Goal: Information Seeking & Learning: Learn about a topic

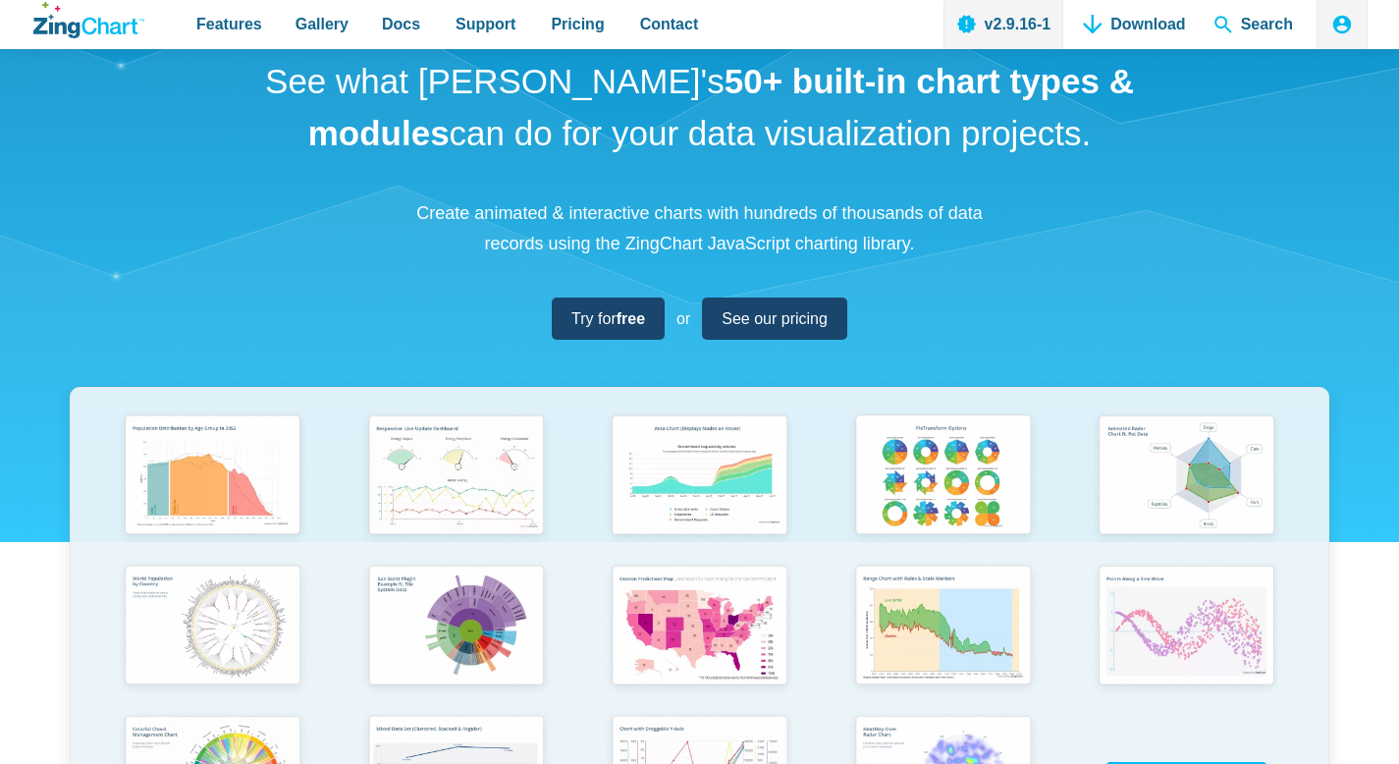
scroll to position [74, 0]
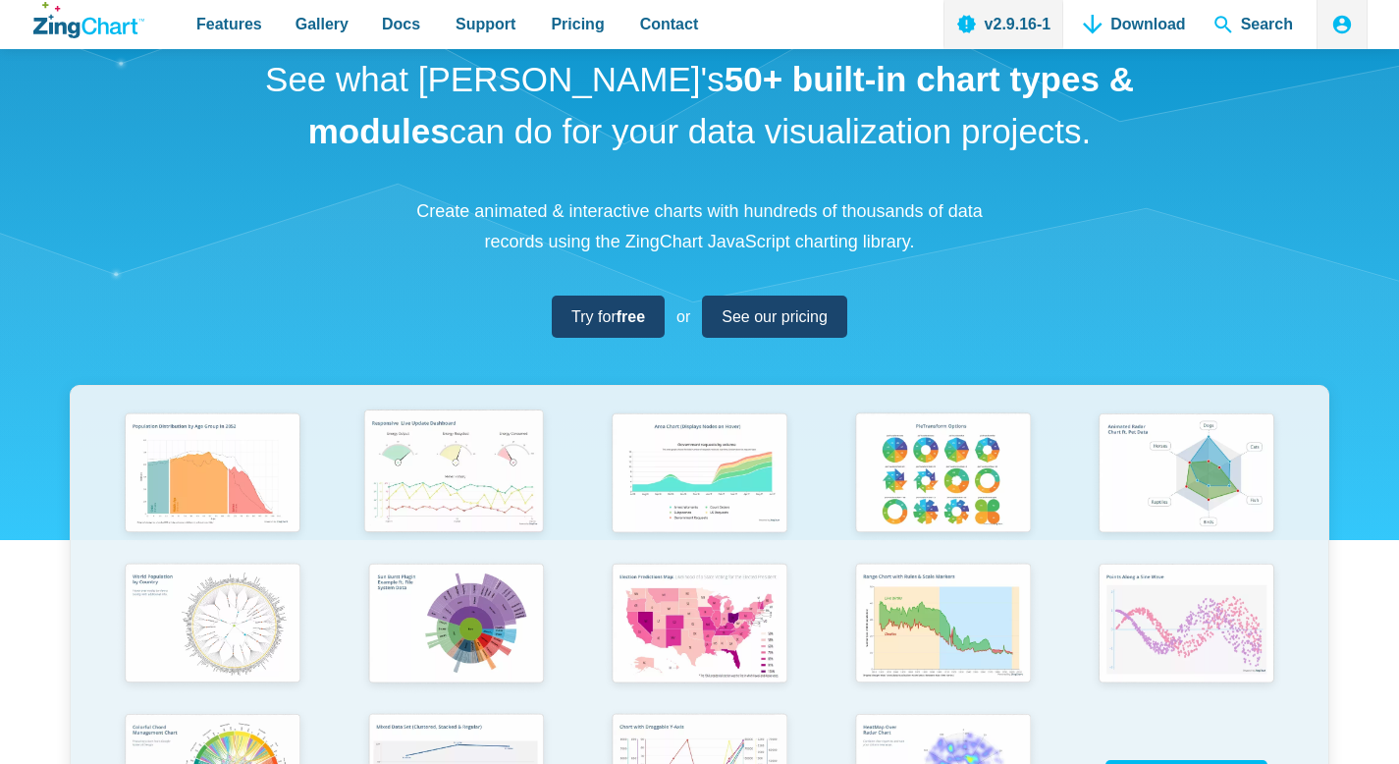
click at [488, 466] on img "App Content" at bounding box center [454, 473] width 200 height 143
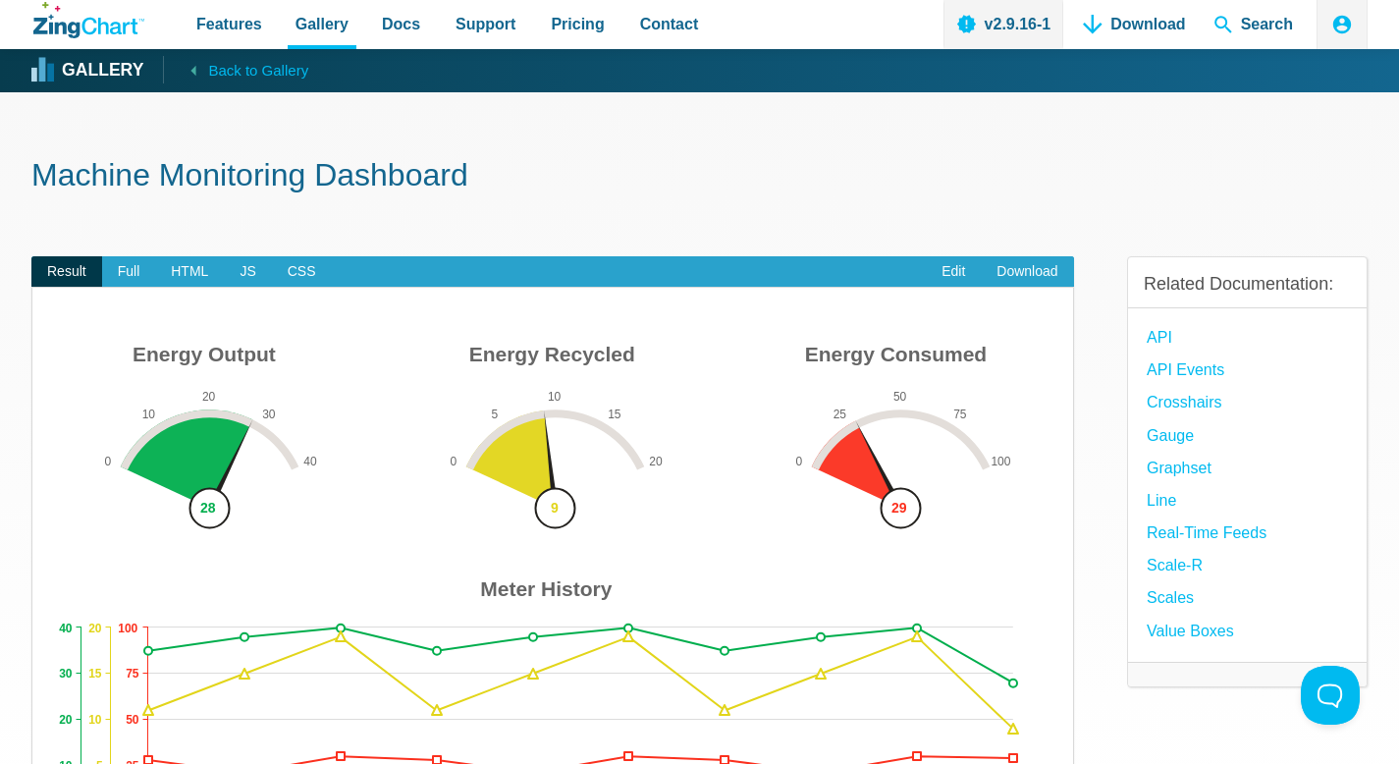
click at [199, 428] on img "App Content" at bounding box center [553, 595] width 1002 height 521
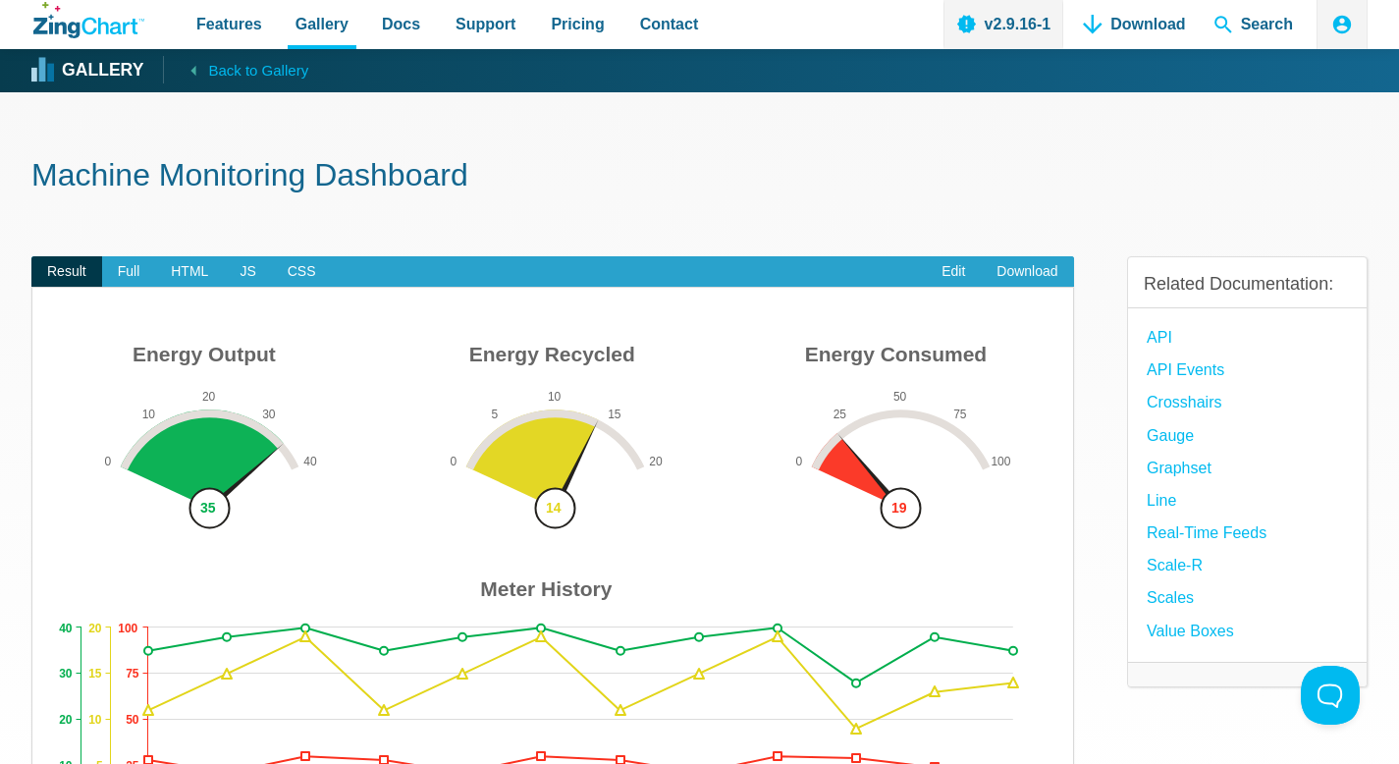
click at [206, 420] on img "App Content" at bounding box center [553, 595] width 1002 height 521
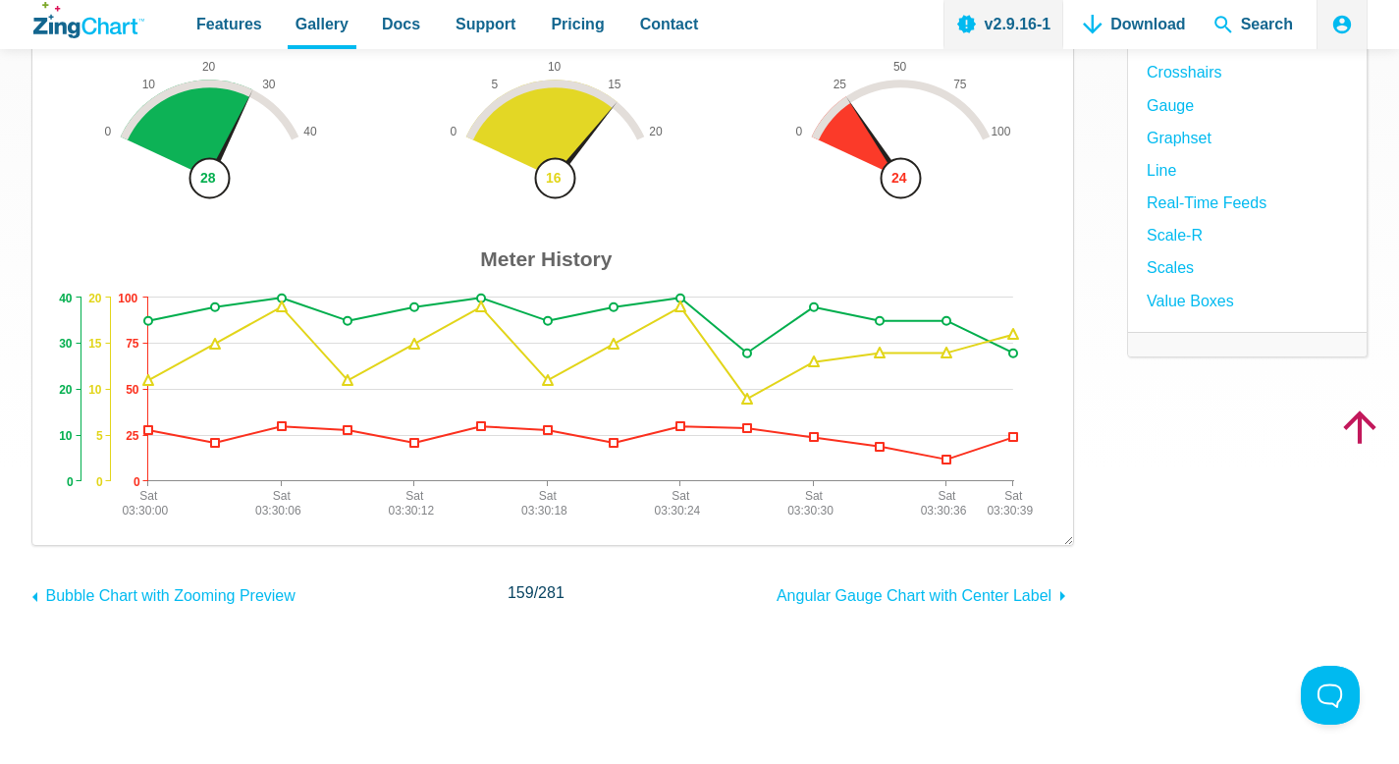
scroll to position [336, 0]
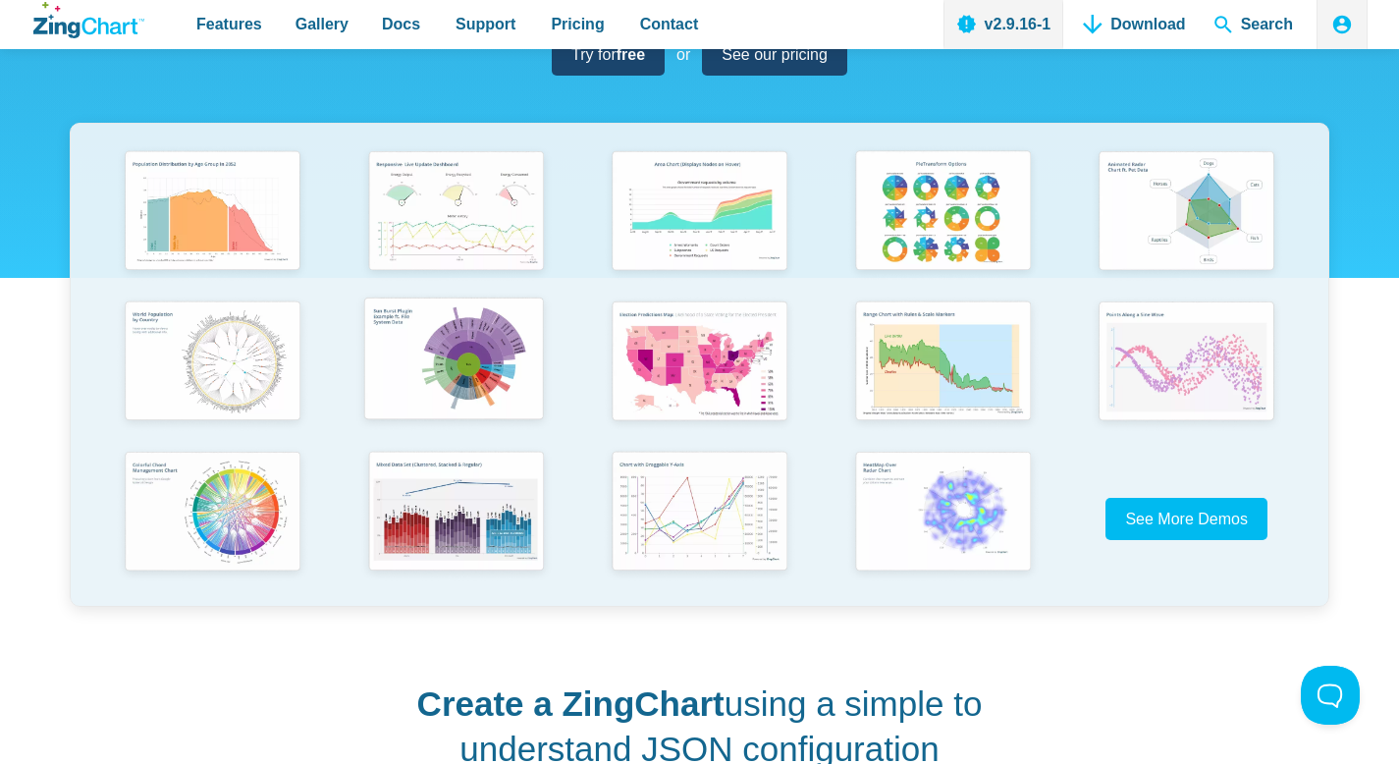
click at [506, 379] on img "App Content" at bounding box center [454, 361] width 200 height 143
click at [1153, 380] on img "App Content" at bounding box center [1184, 361] width 200 height 143
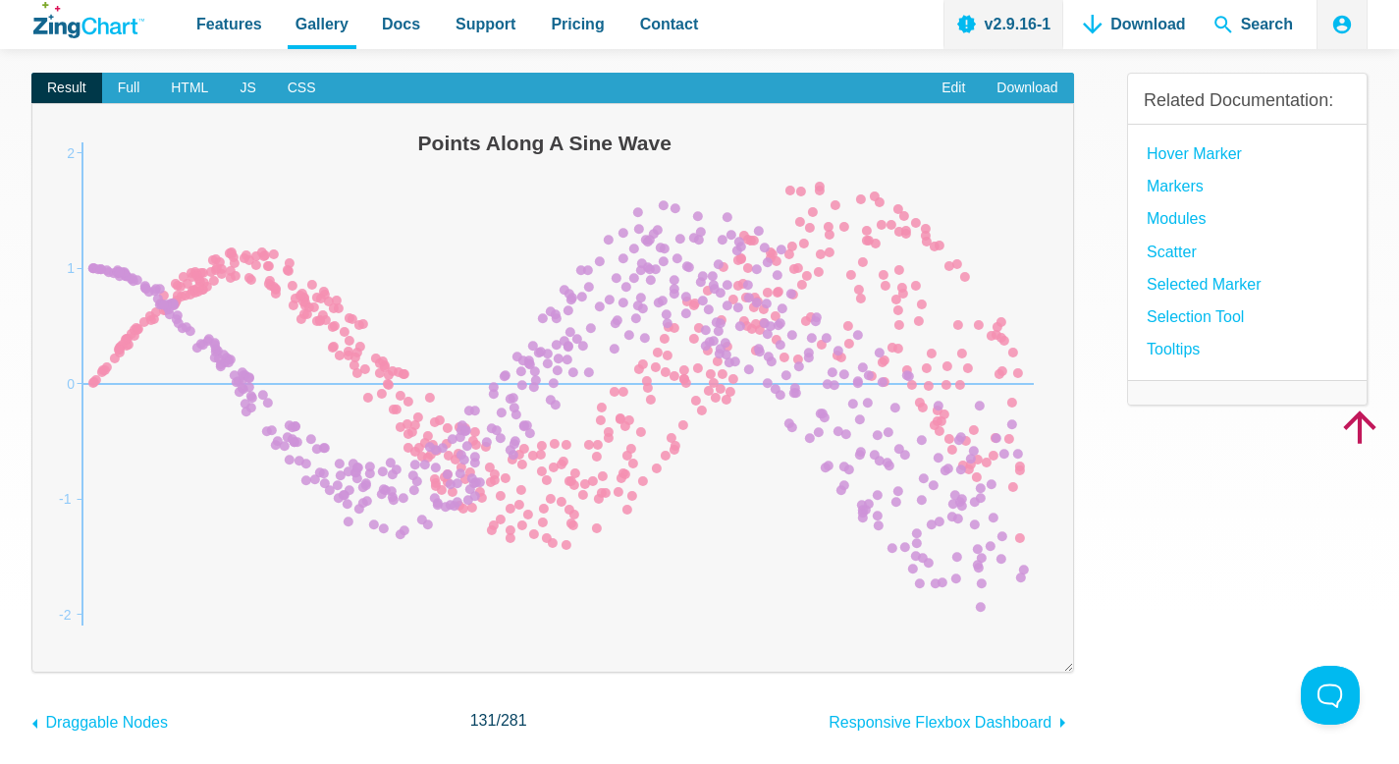
scroll to position [192, 0]
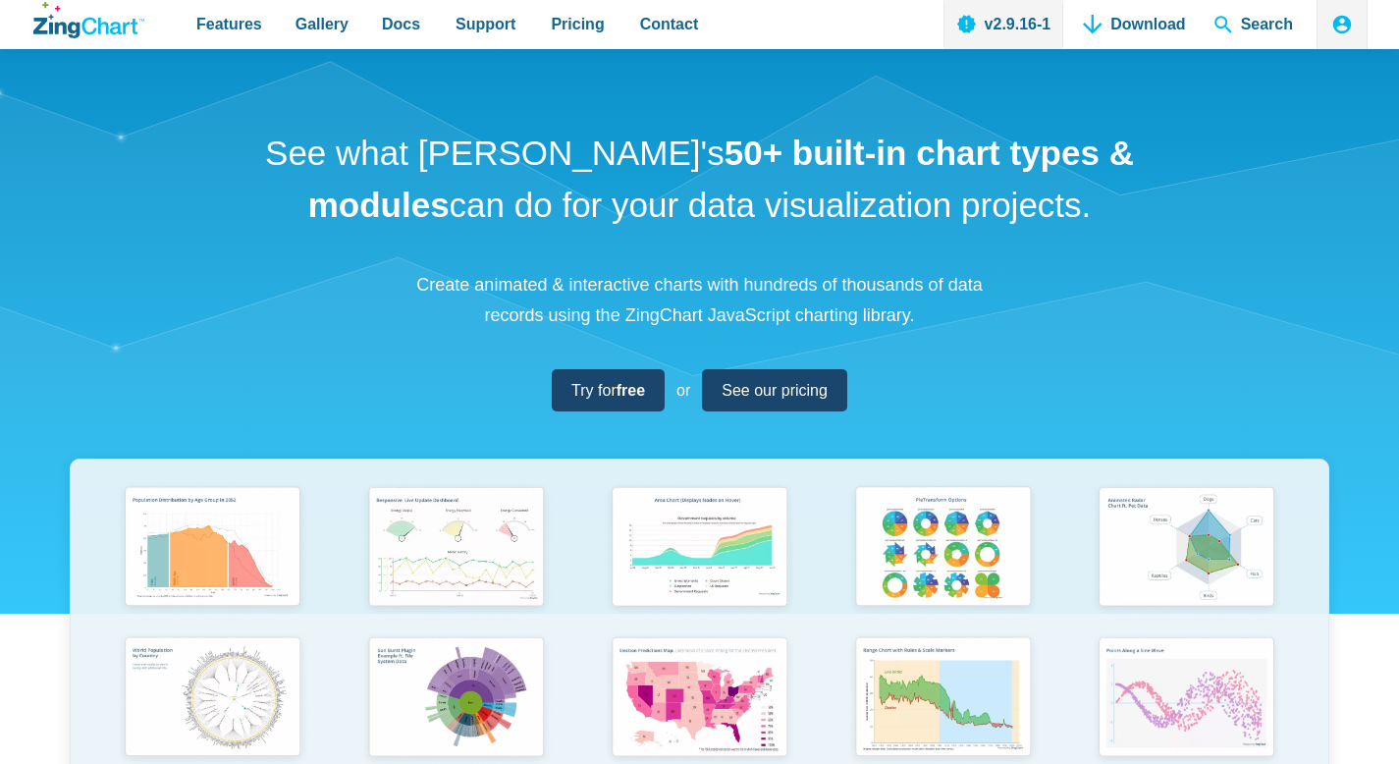
scroll to position [336, 0]
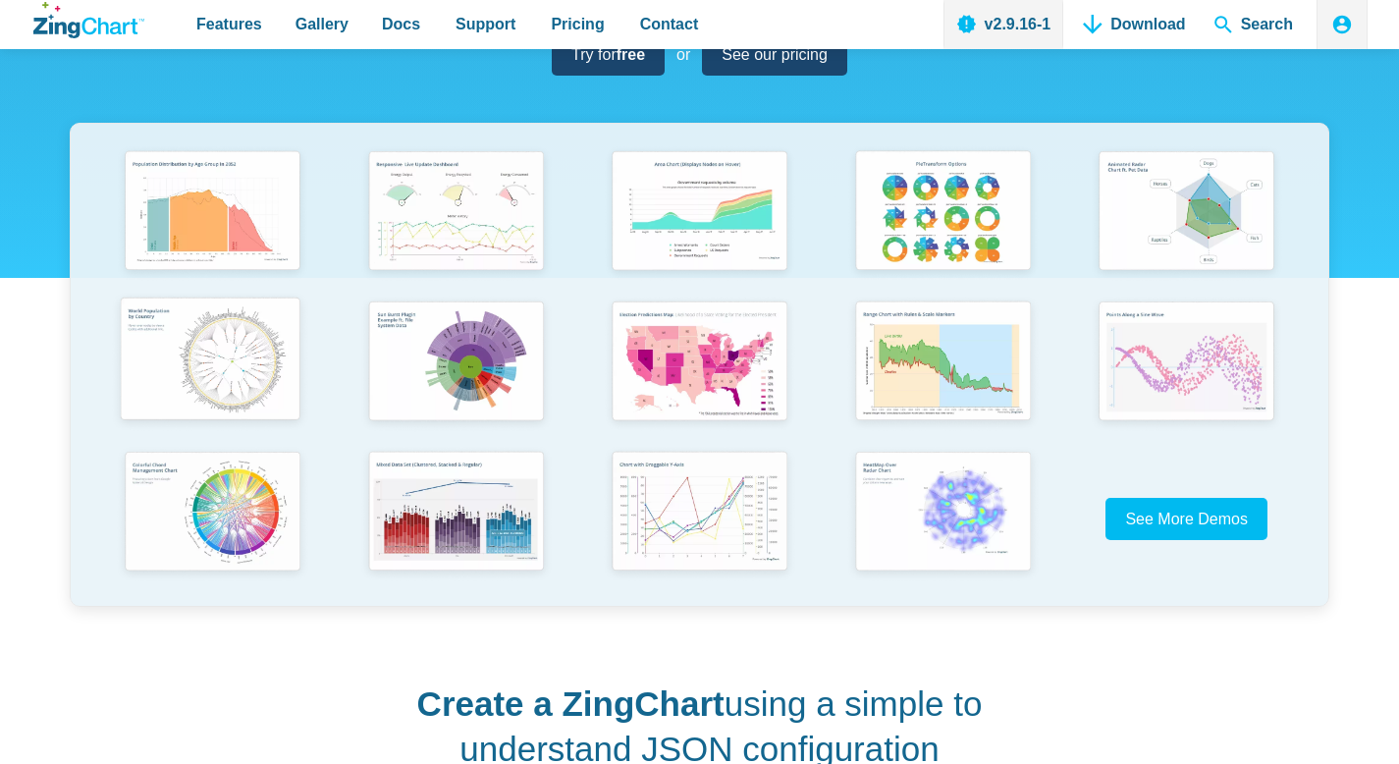
click at [224, 401] on img "App Content" at bounding box center [210, 361] width 200 height 143
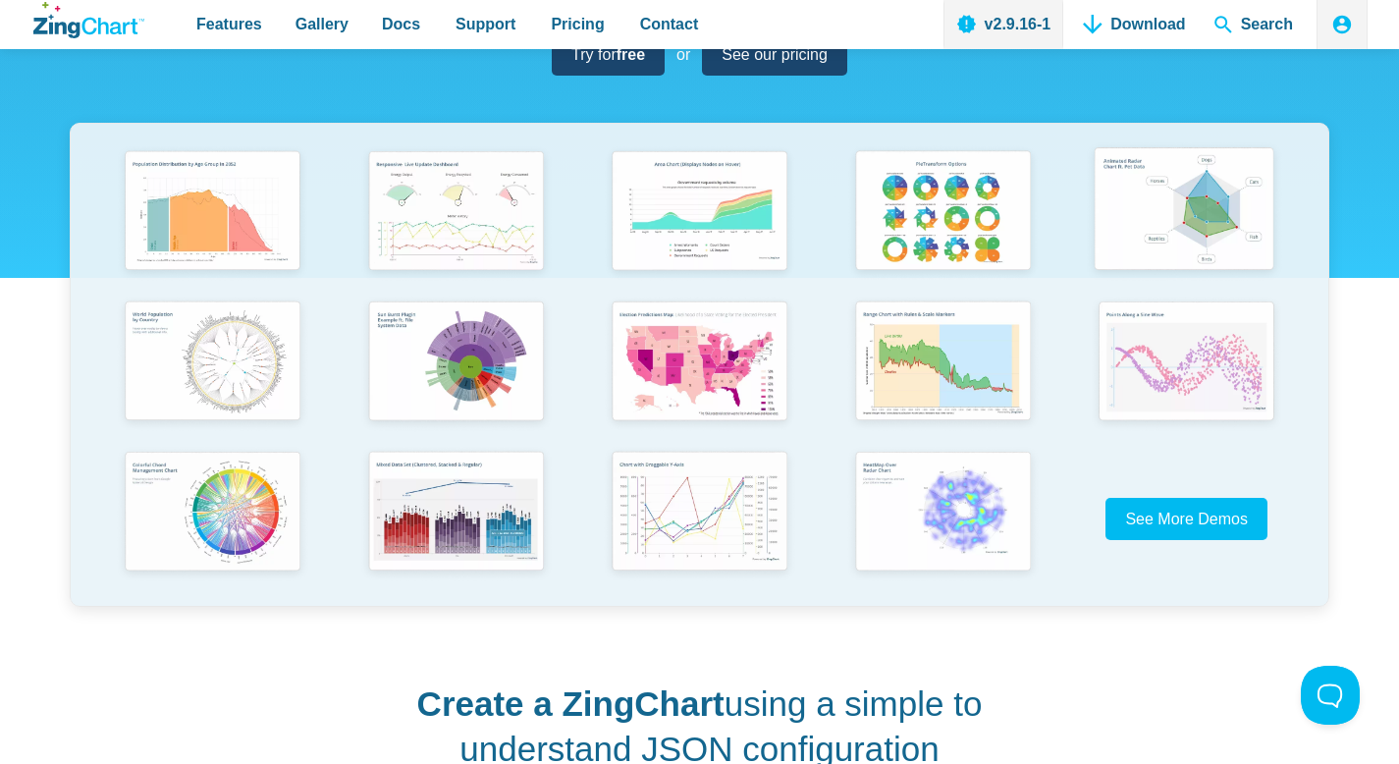
click at [1161, 210] on img "App Content" at bounding box center [1184, 210] width 200 height 143
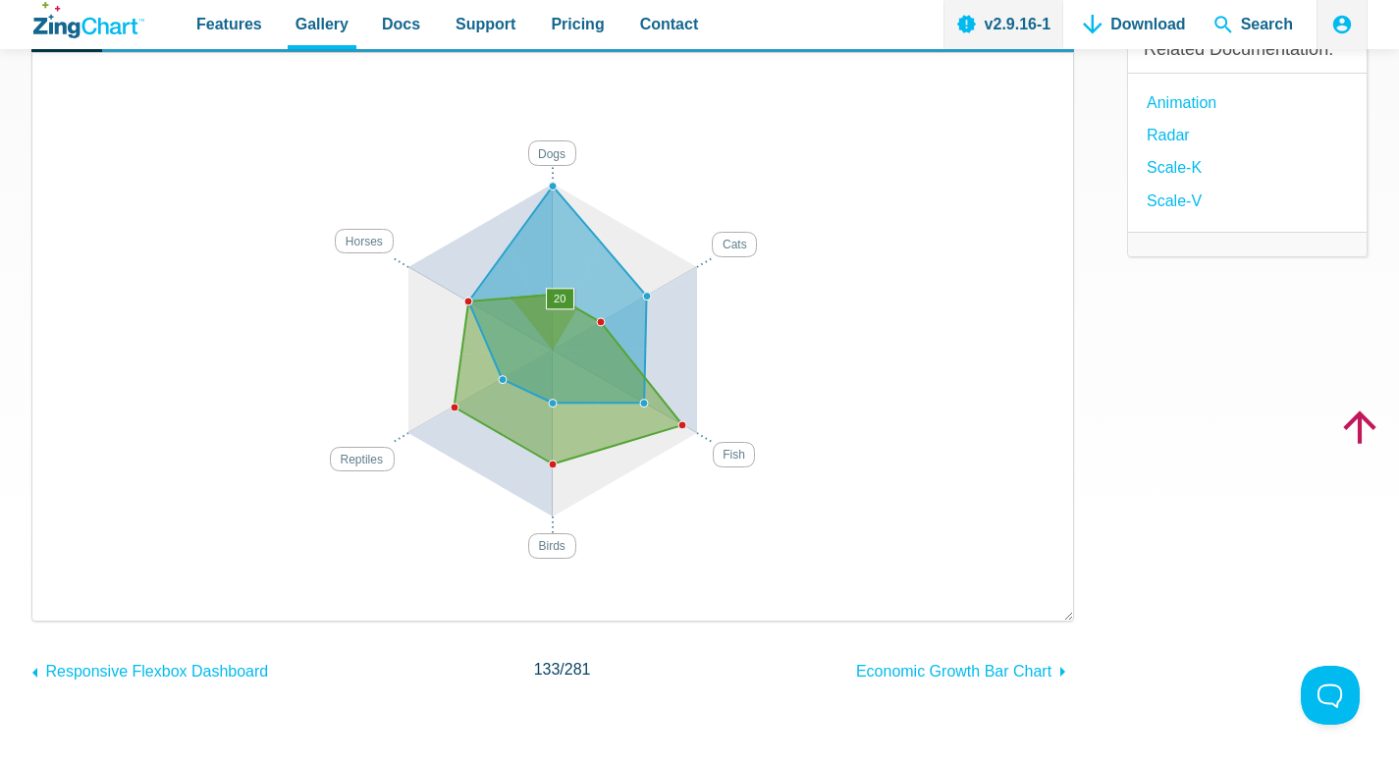
scroll to position [233, 0]
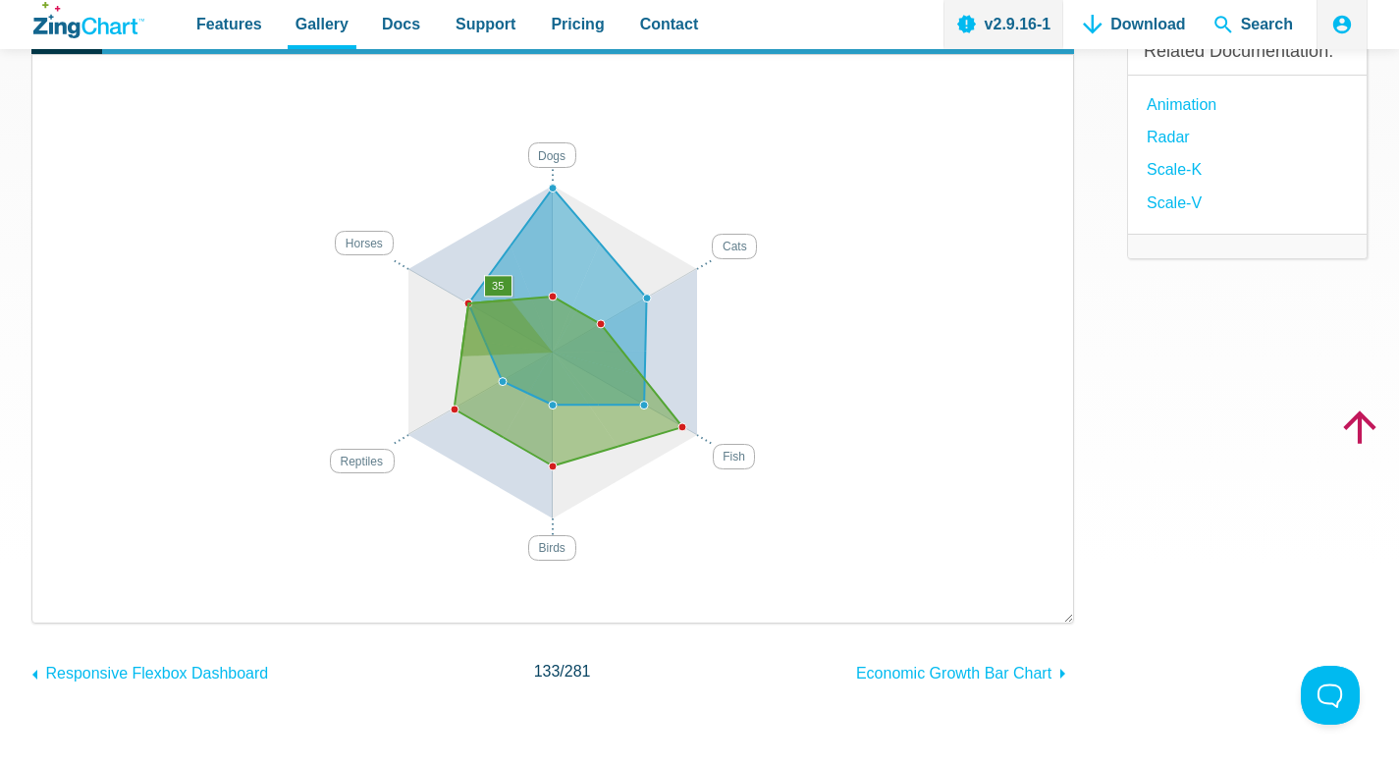
click at [52, 595] on area "App Content" at bounding box center [52, 595] width 0 height 0
click at [553, 536] on img "App Content" at bounding box center [553, 335] width 1002 height 521
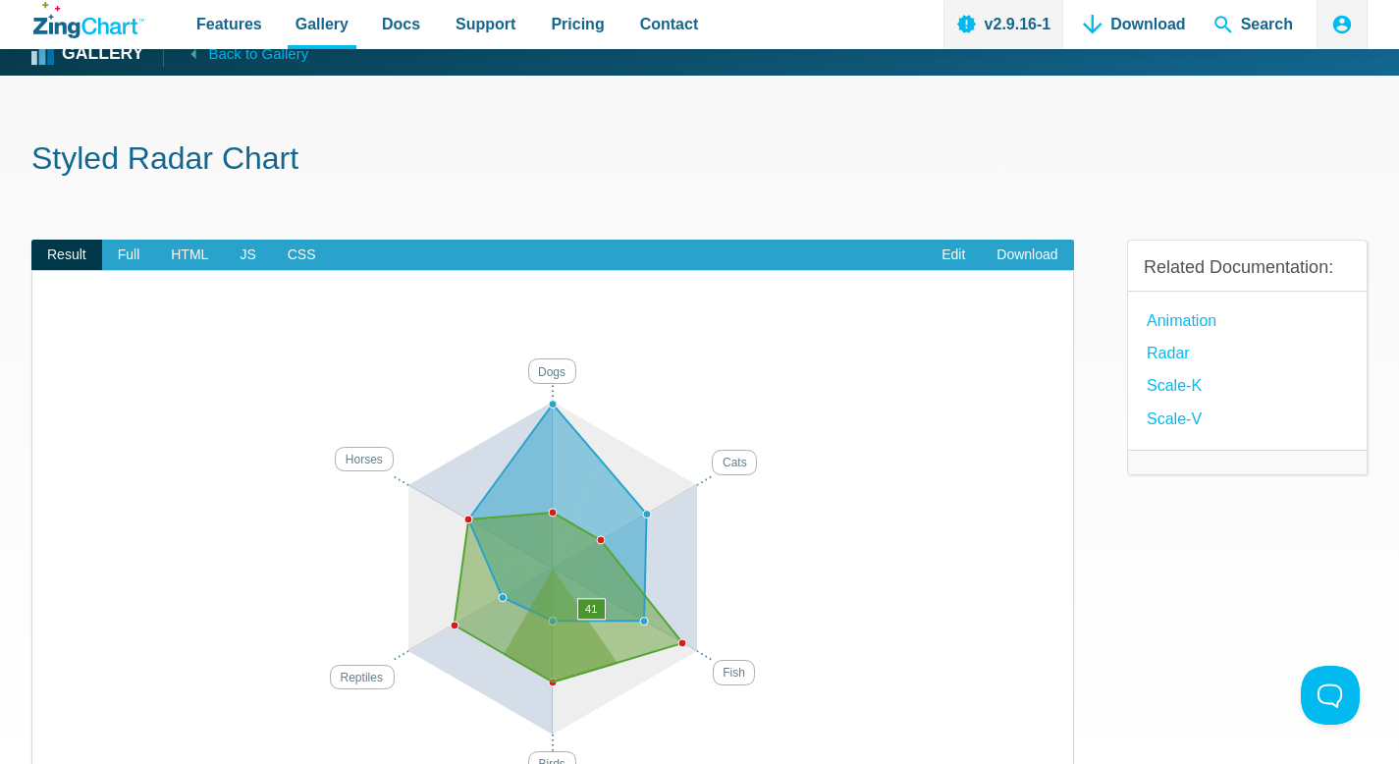
scroll to position [0, 0]
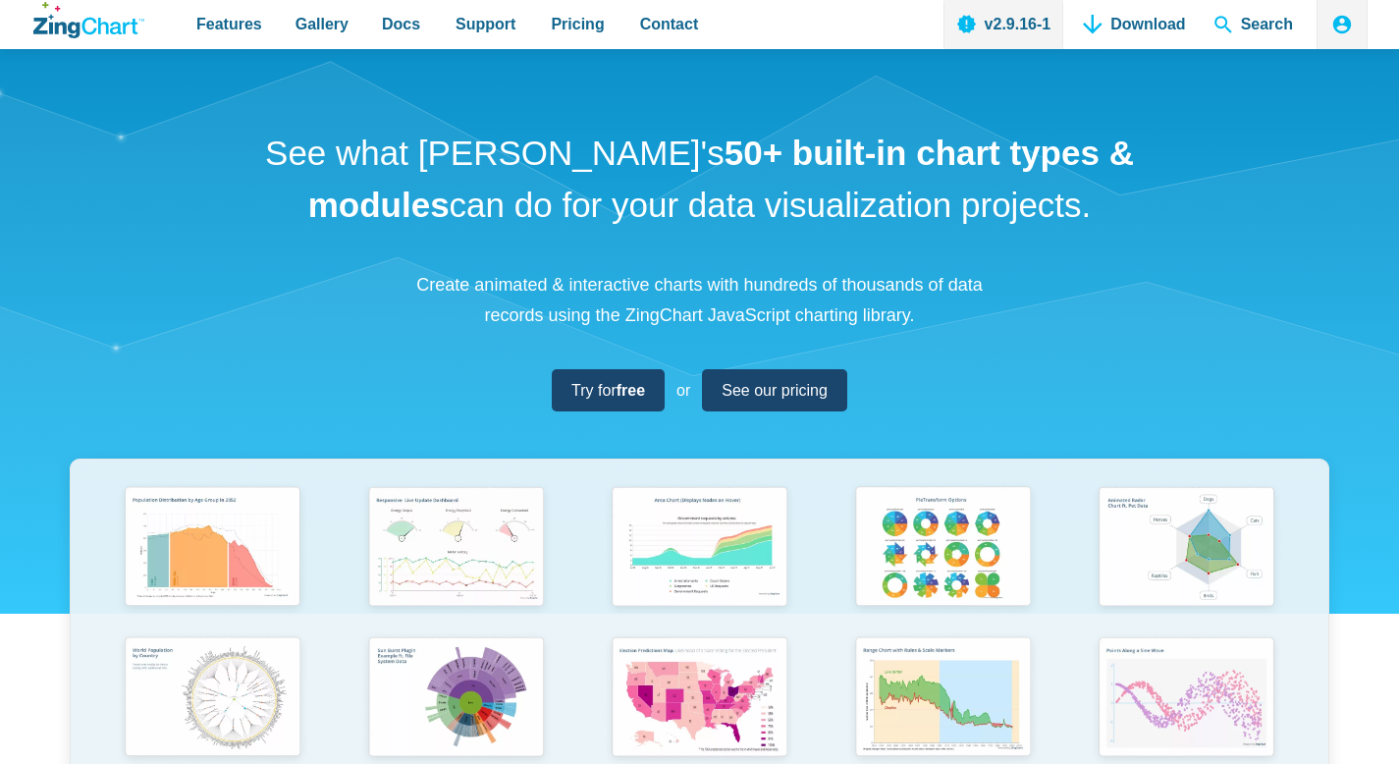
scroll to position [329, 0]
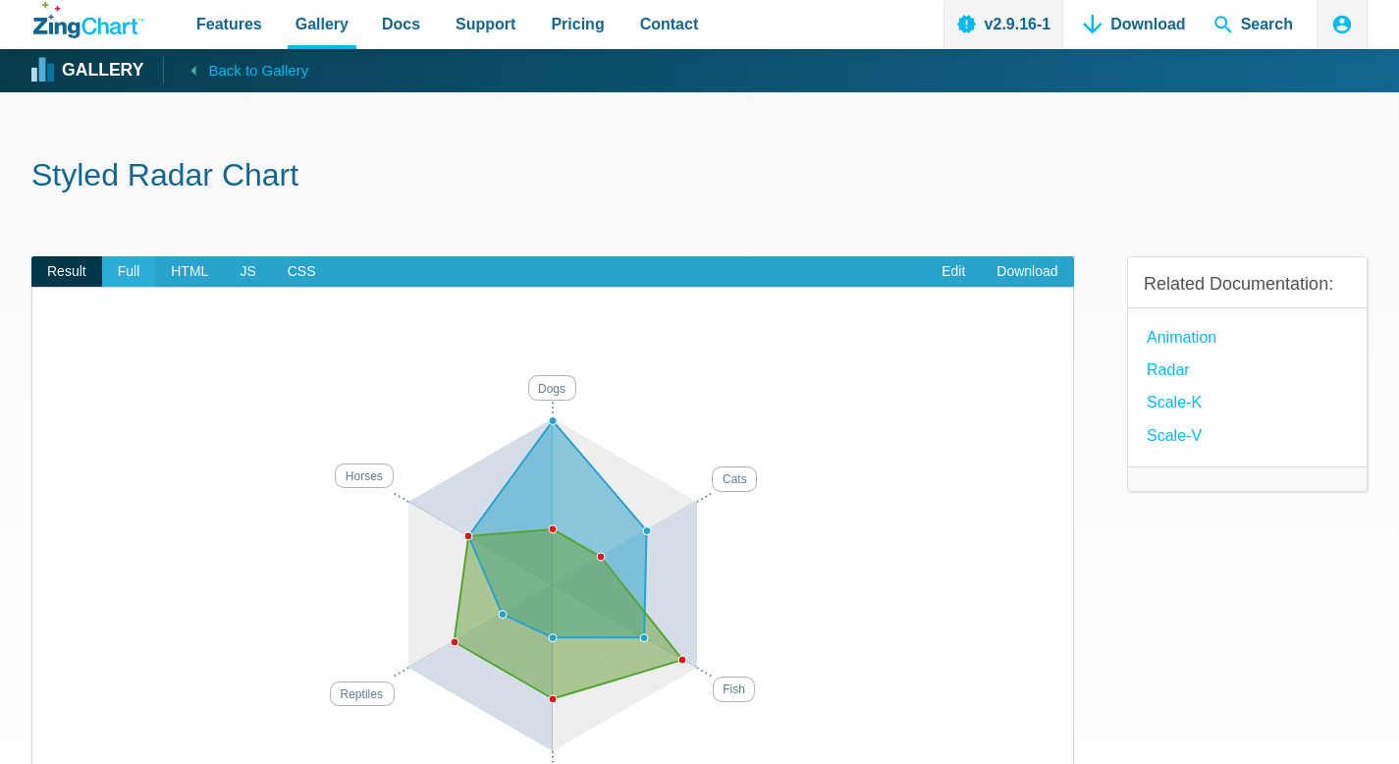
click at [108, 283] on span "Full" at bounding box center [129, 271] width 54 height 31
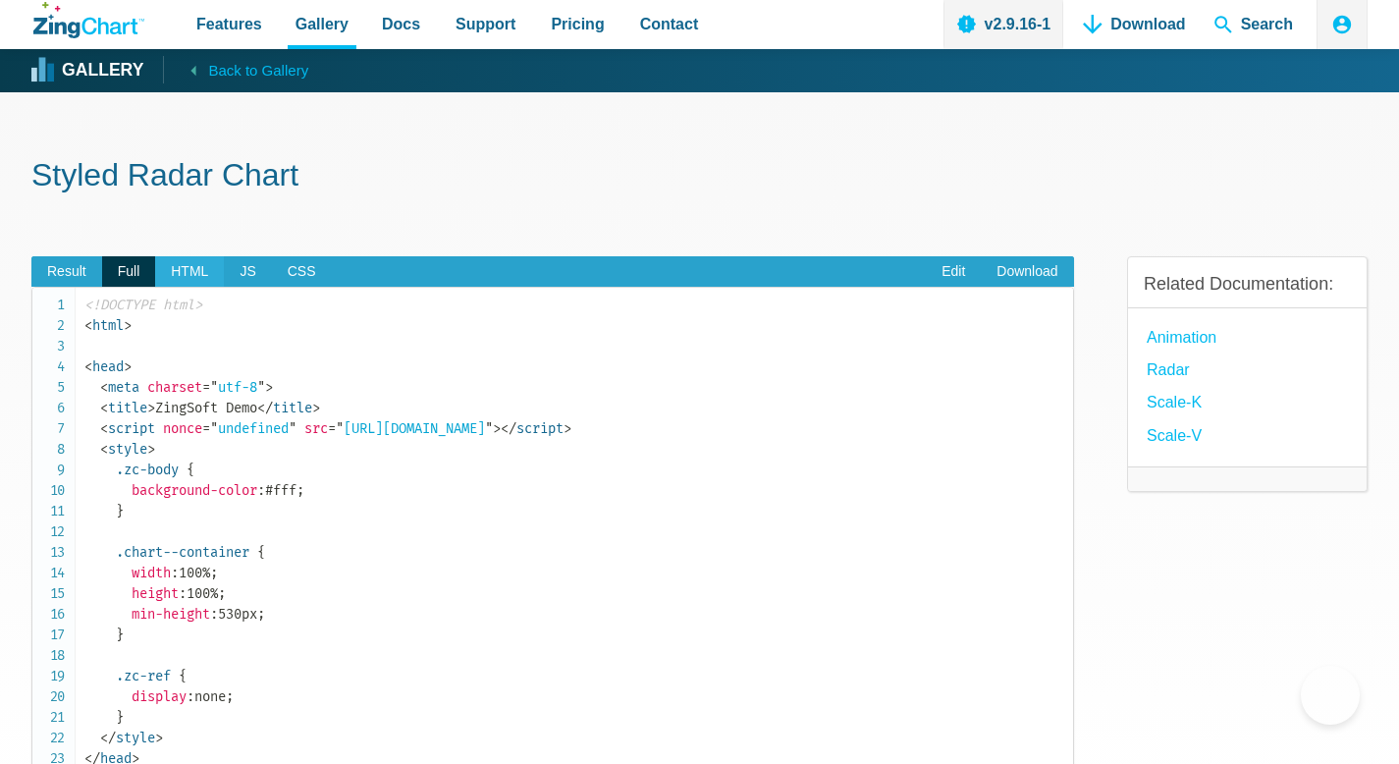
click at [177, 283] on span "HTML" at bounding box center [189, 271] width 69 height 31
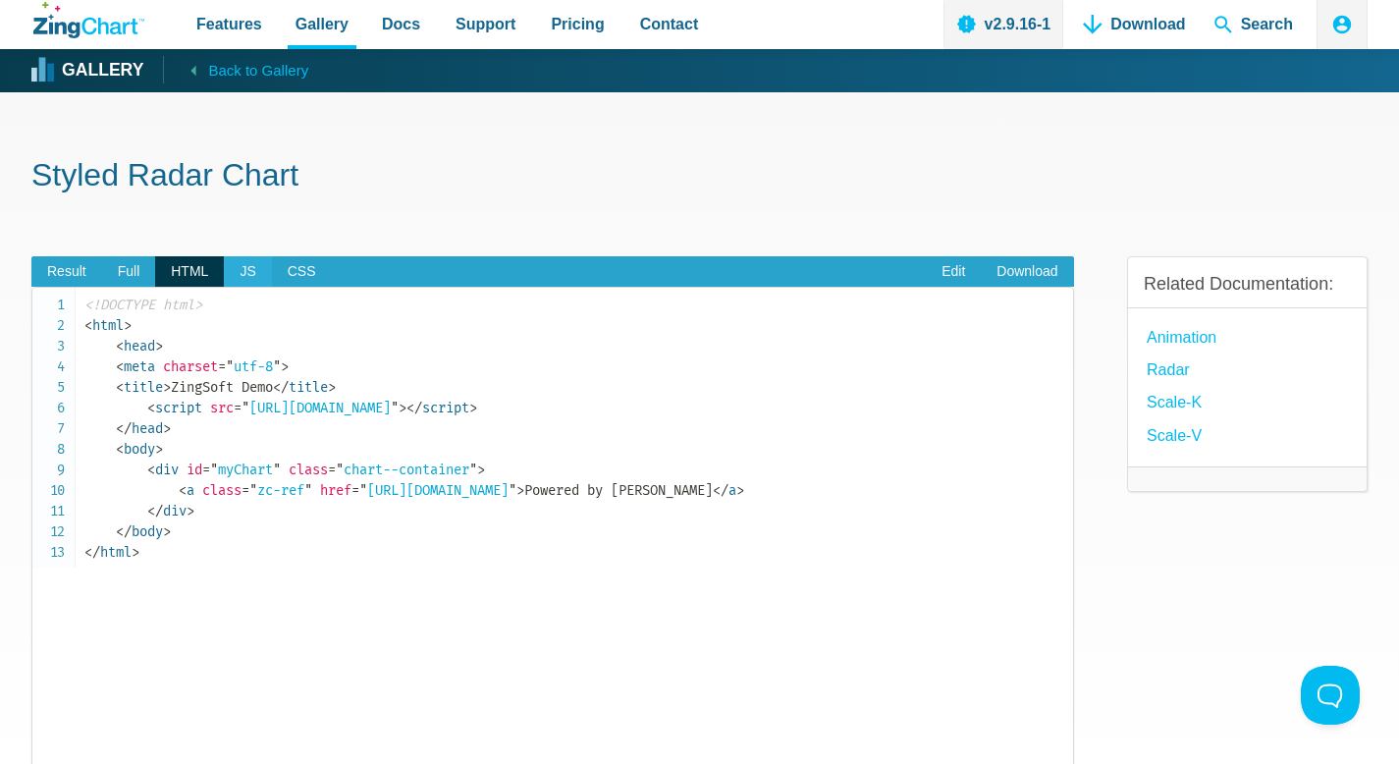
click at [237, 282] on span "JS" at bounding box center [247, 271] width 47 height 31
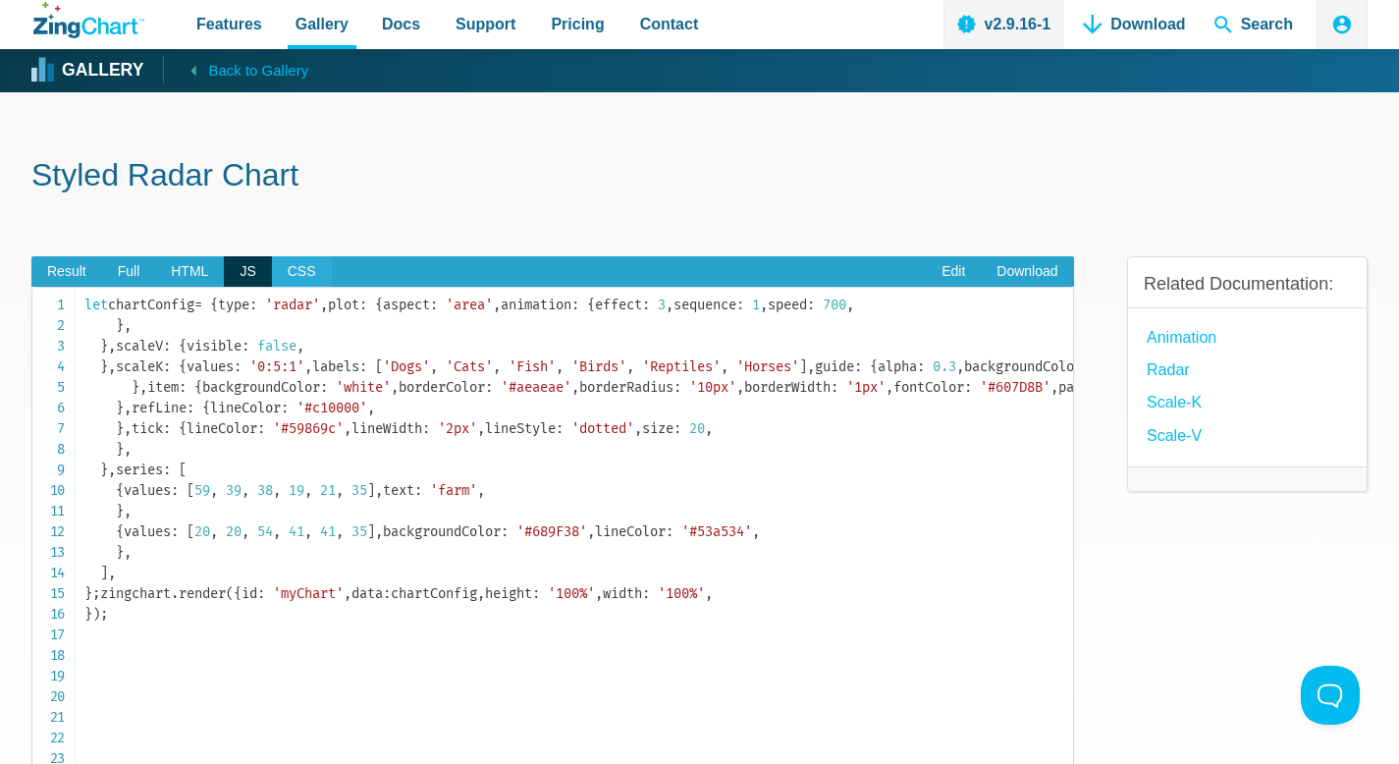
click at [288, 275] on span "CSS" at bounding box center [302, 271] width 60 height 31
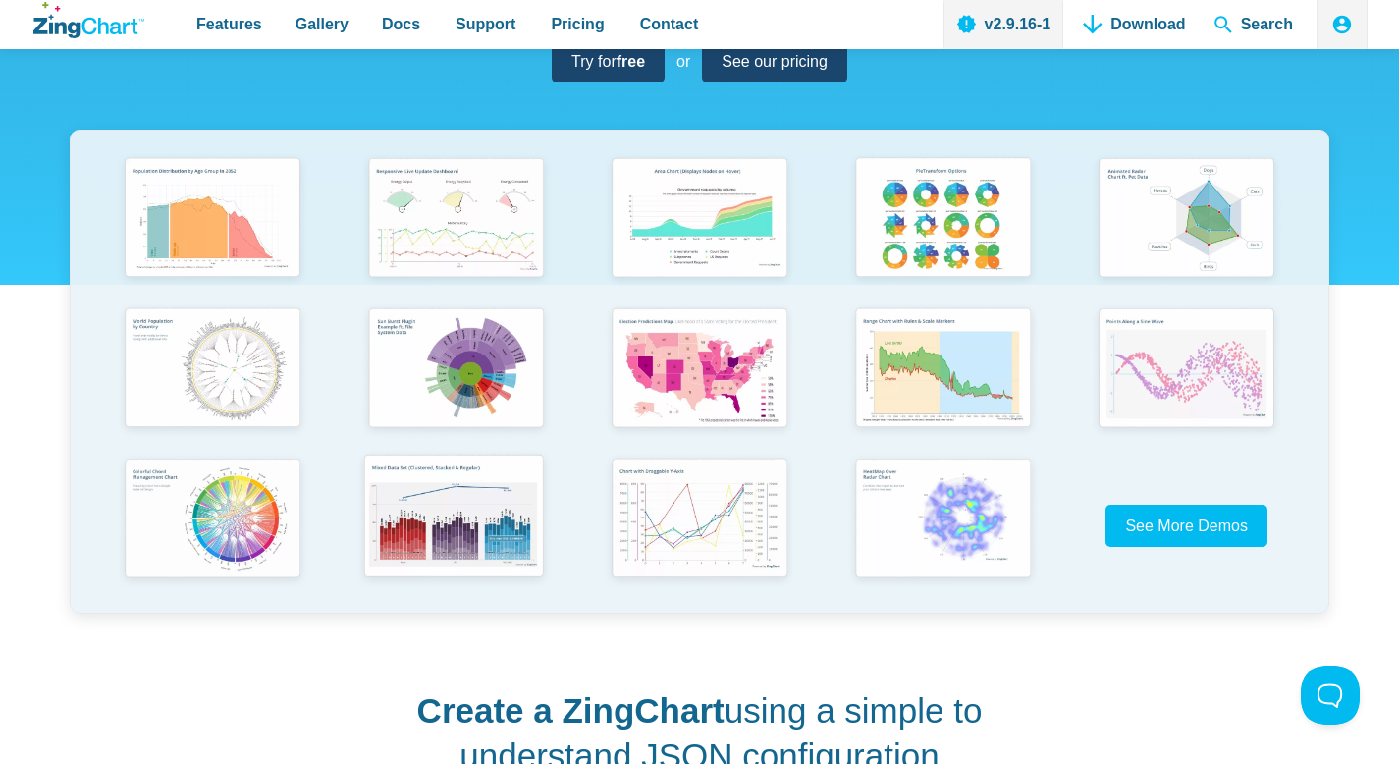
click at [432, 590] on img "App Content" at bounding box center [454, 518] width 200 height 143
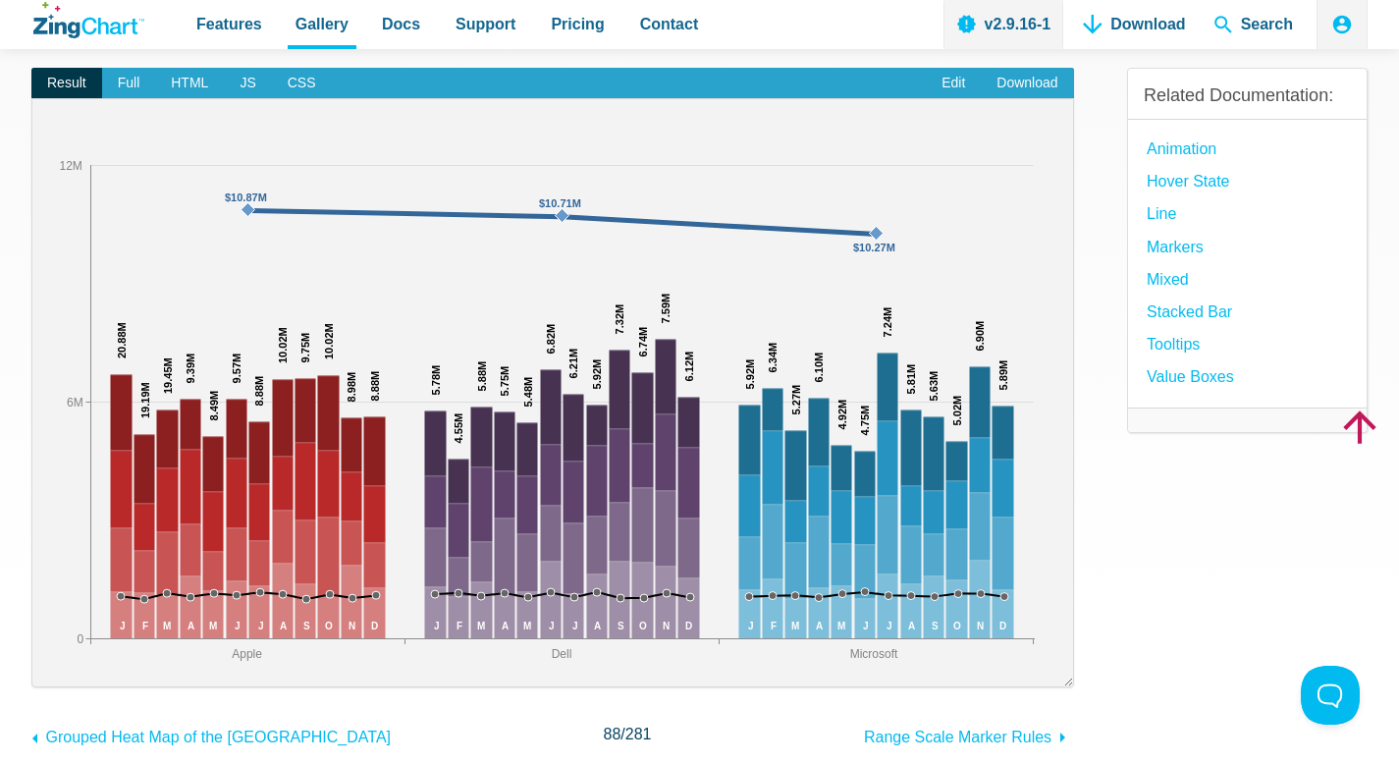
scroll to position [174, 0]
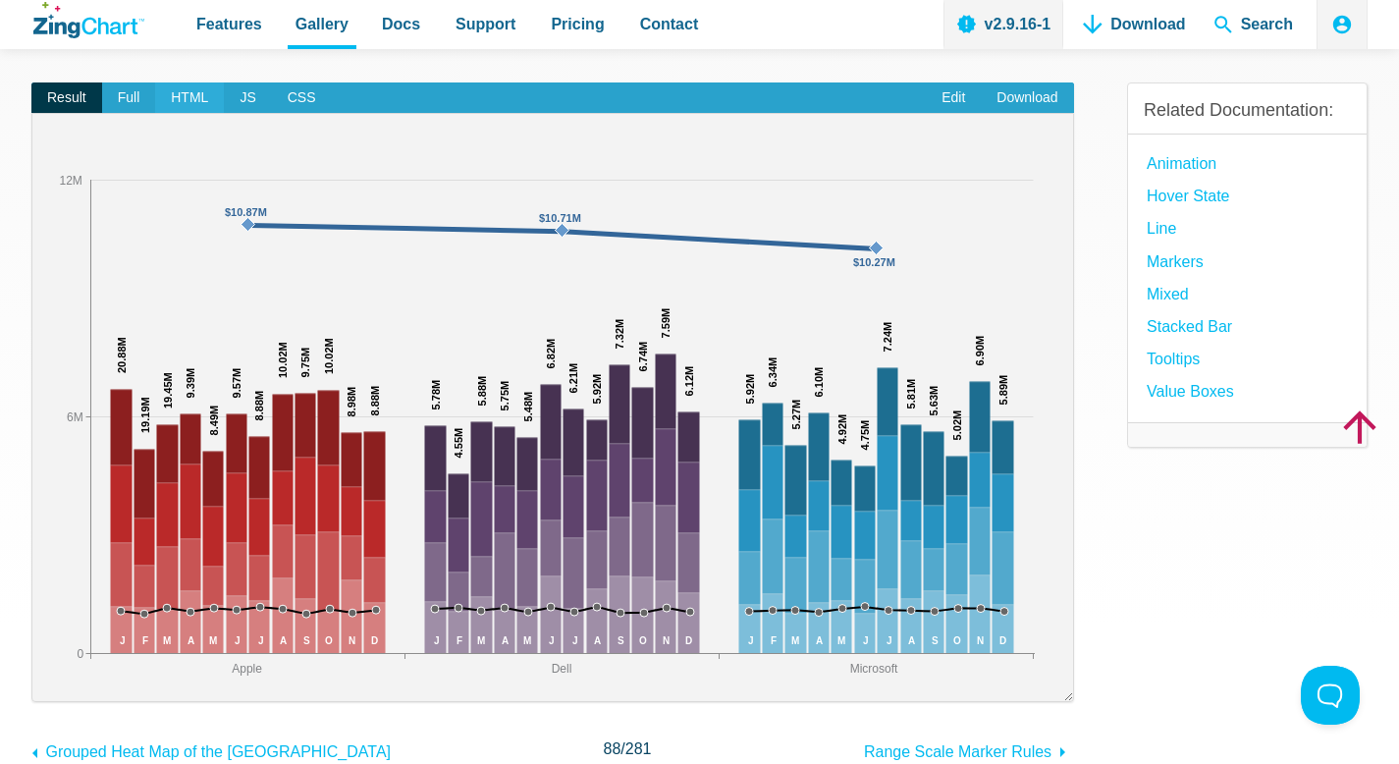
click at [169, 97] on span "HTML" at bounding box center [189, 97] width 69 height 31
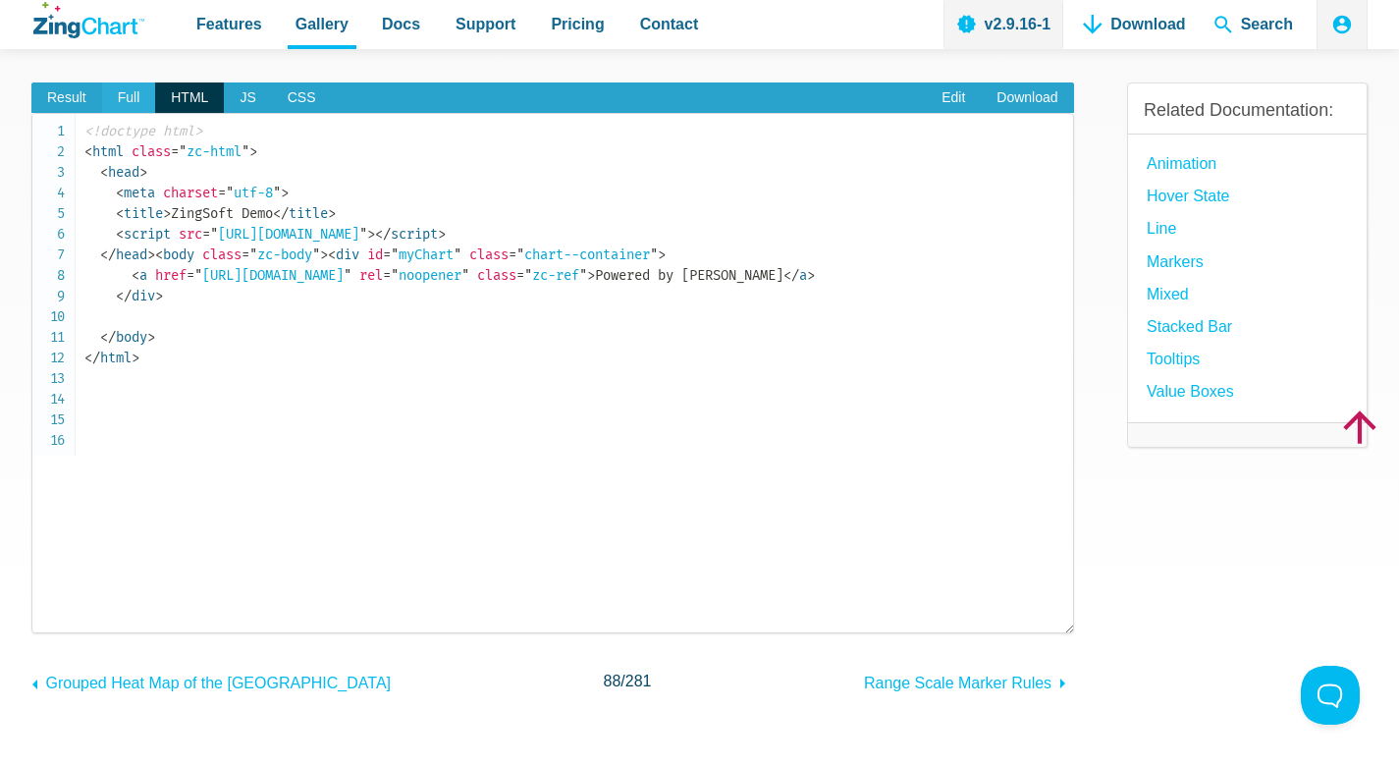
click at [124, 97] on span "Full" at bounding box center [129, 97] width 54 height 31
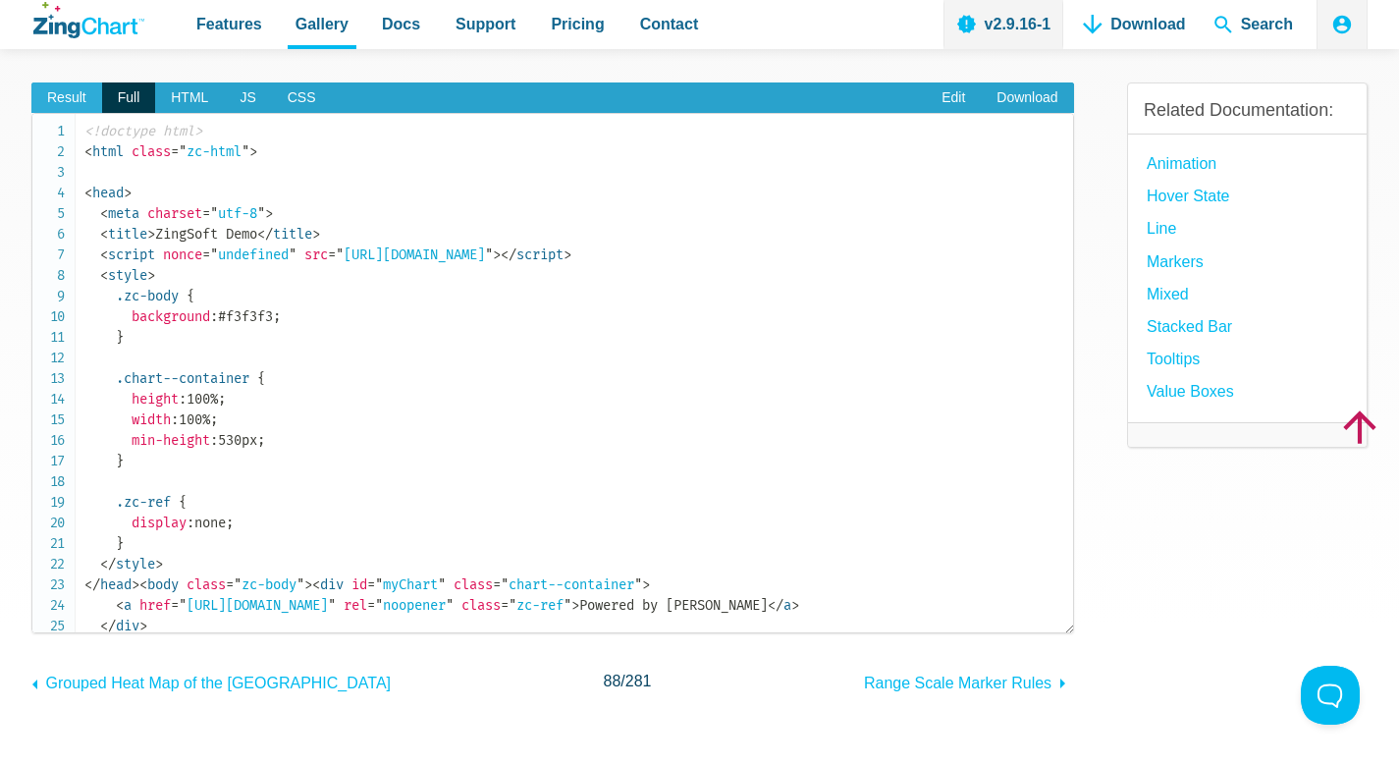
click at [67, 88] on span "Result" at bounding box center [66, 97] width 71 height 31
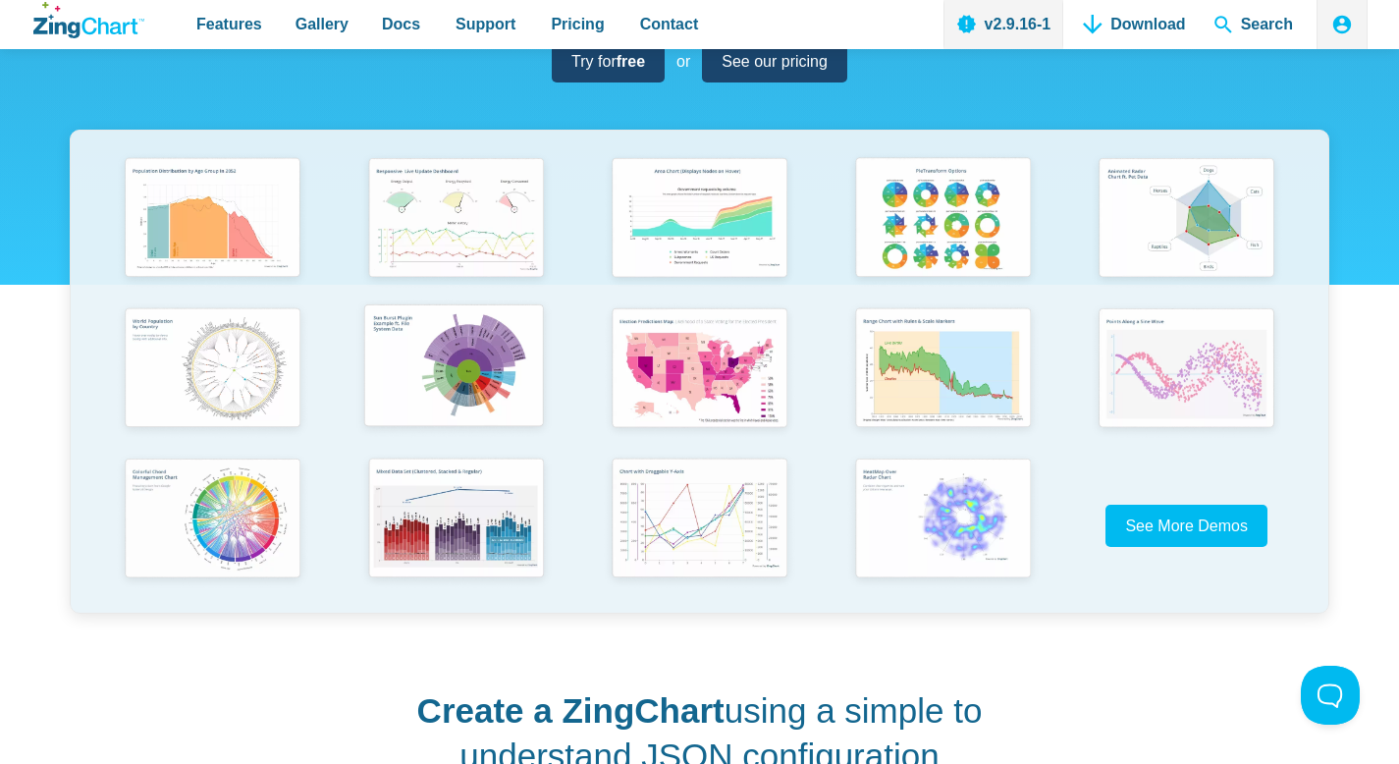
click at [473, 355] on img "App Content" at bounding box center [454, 368] width 200 height 143
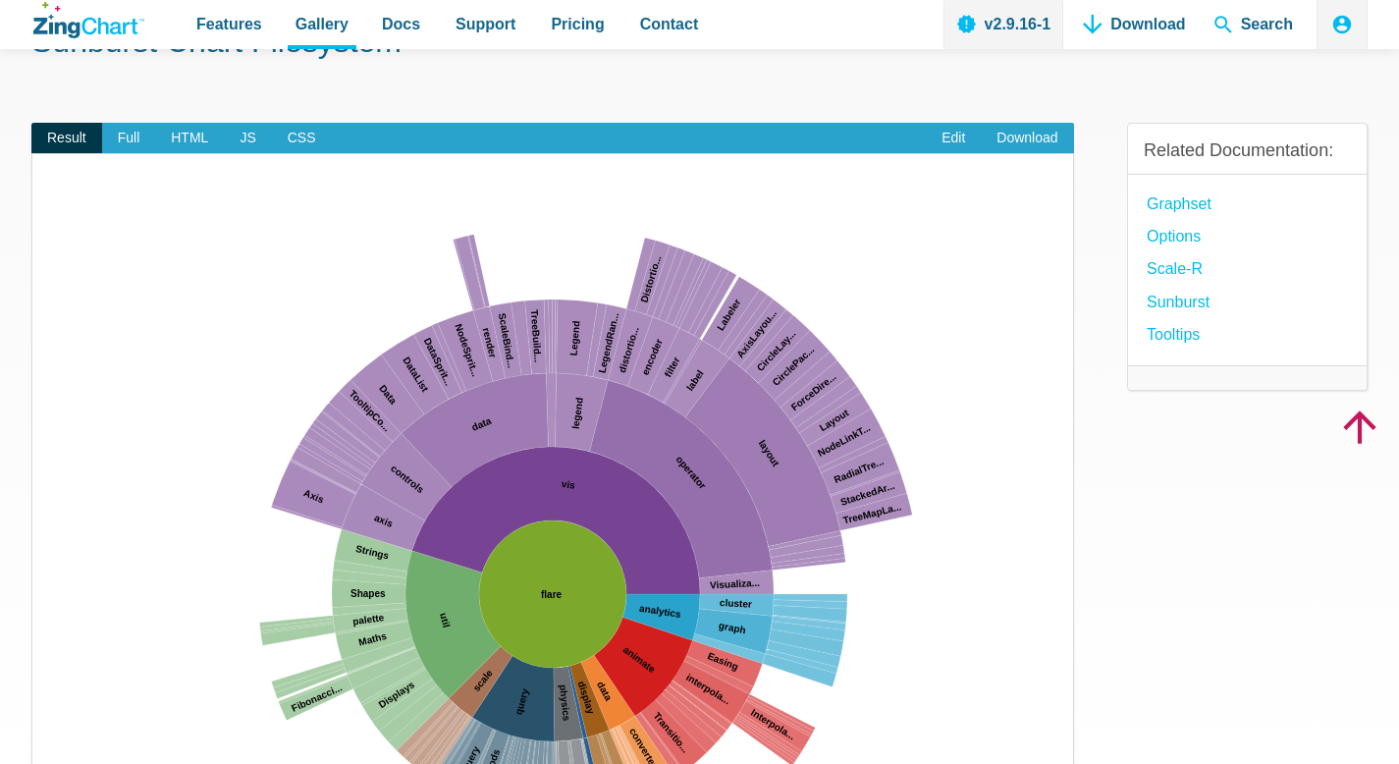
scroll to position [147, 0]
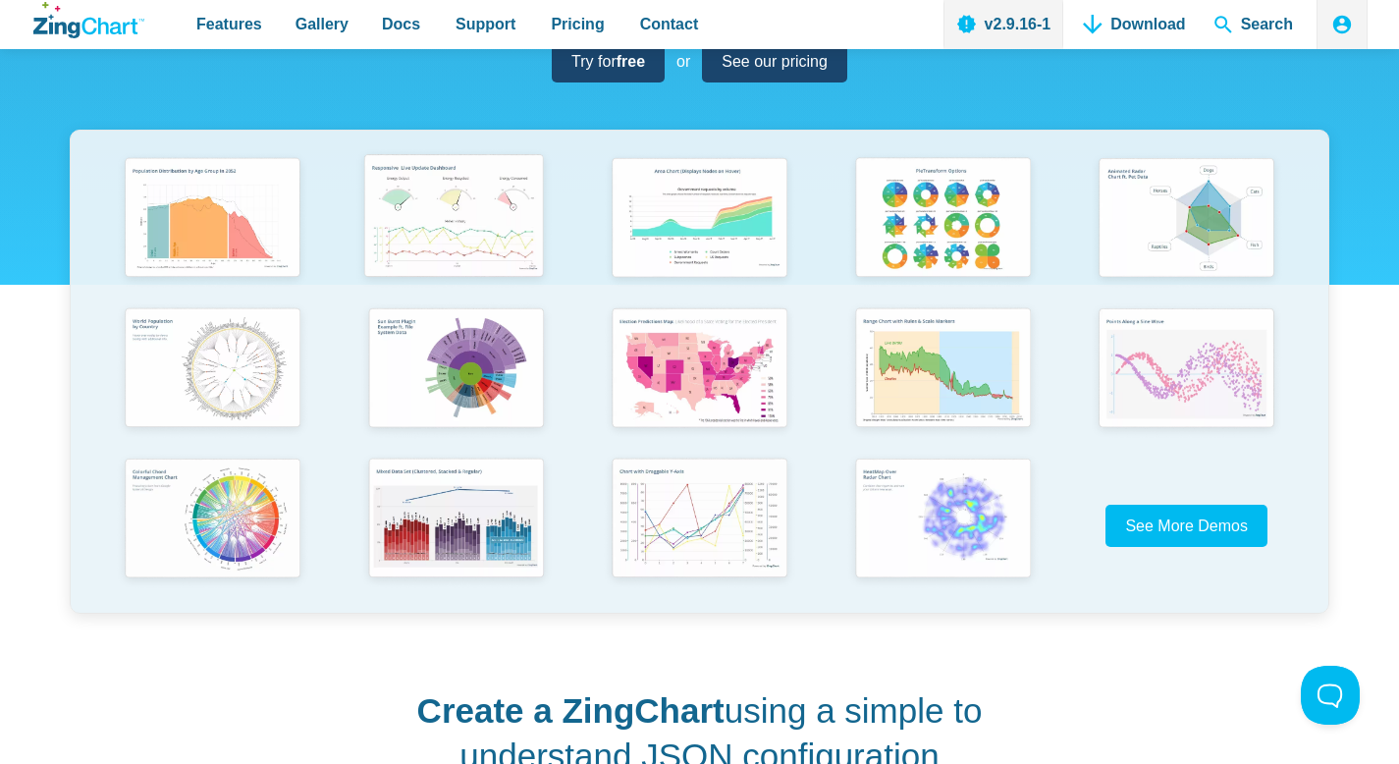
click at [489, 246] on img "App Content" at bounding box center [454, 217] width 200 height 143
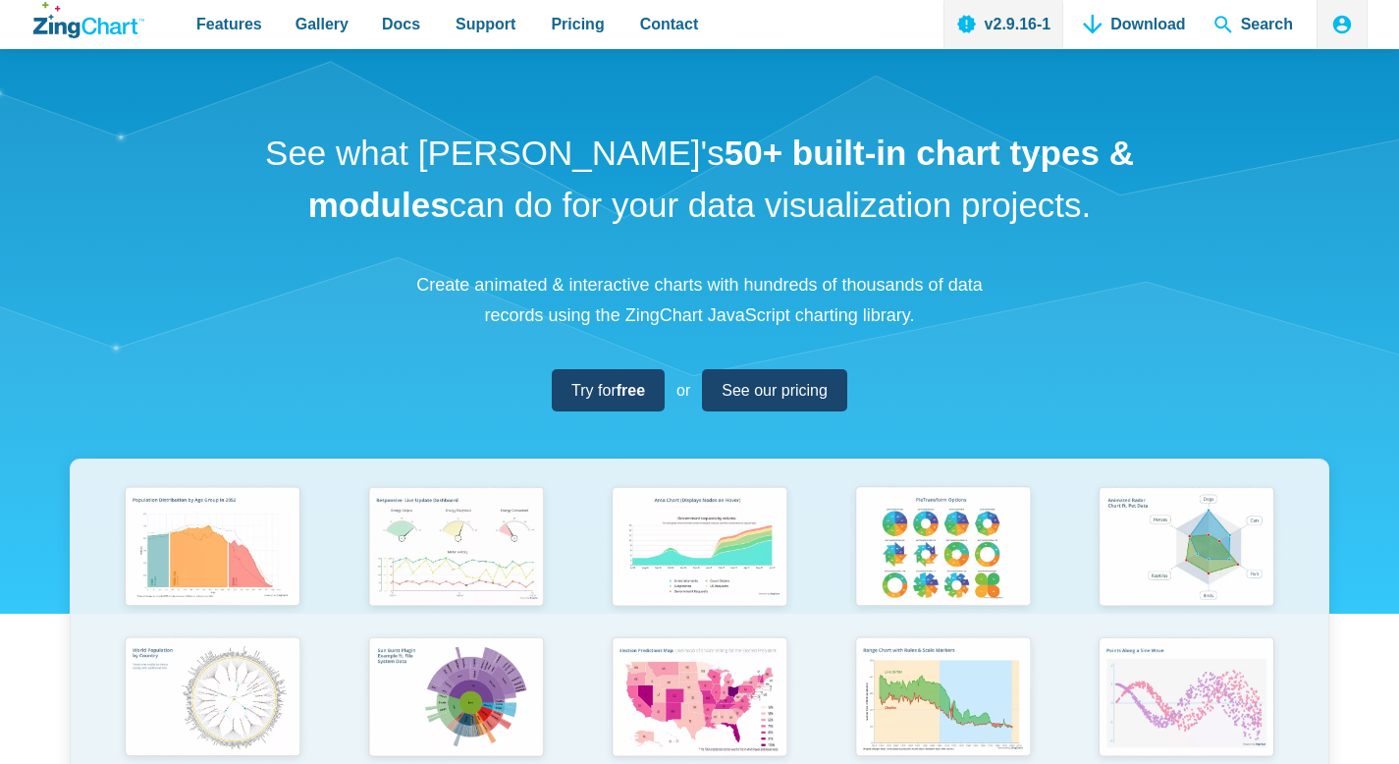
scroll to position [329, 0]
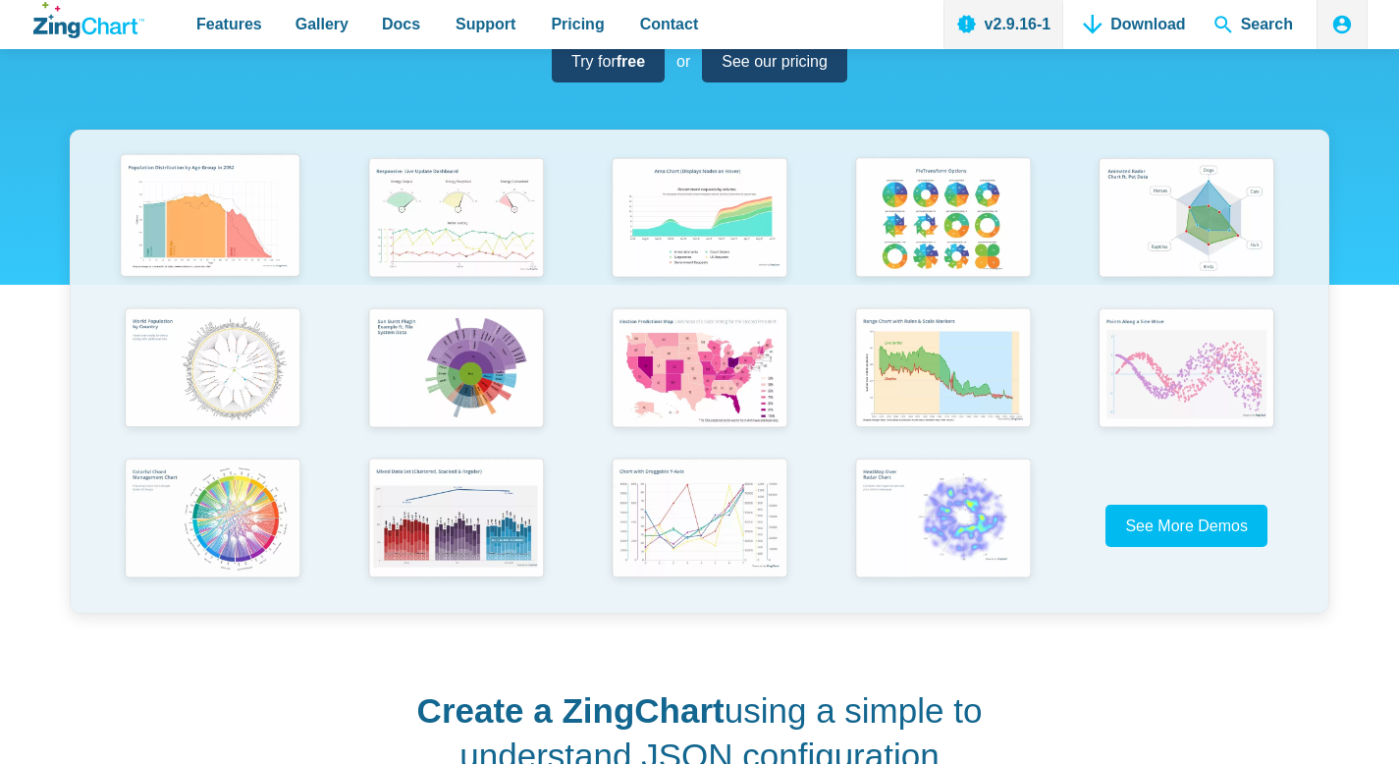
click at [223, 220] on img "App Content" at bounding box center [210, 217] width 200 height 143
click at [1171, 534] on span "See More Demos" at bounding box center [1179, 526] width 123 height 17
